Goal: Check status: Check status

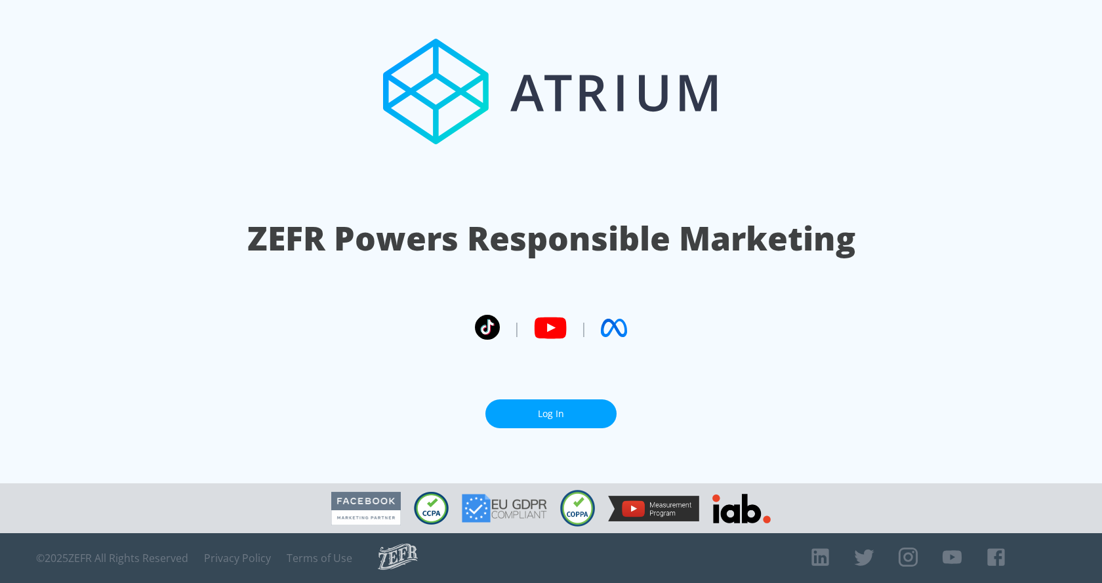
drag, startPoint x: 771, startPoint y: 0, endPoint x: 497, endPoint y: 404, distance: 488.4
click at [495, 403] on section "ZEFR Powers Responsible Marketing | | Log In" at bounding box center [551, 242] width 1102 height 484
click at [506, 421] on link "Log In" at bounding box center [550, 415] width 131 height 30
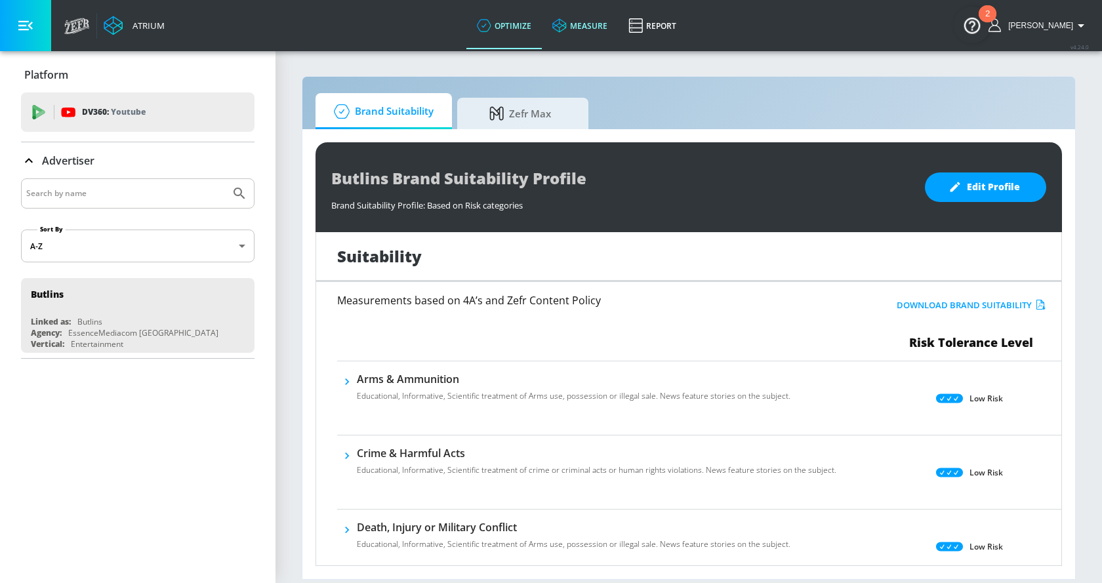
click at [582, 24] on link "measure" at bounding box center [580, 25] width 76 height 47
